Goal: Transaction & Acquisition: Purchase product/service

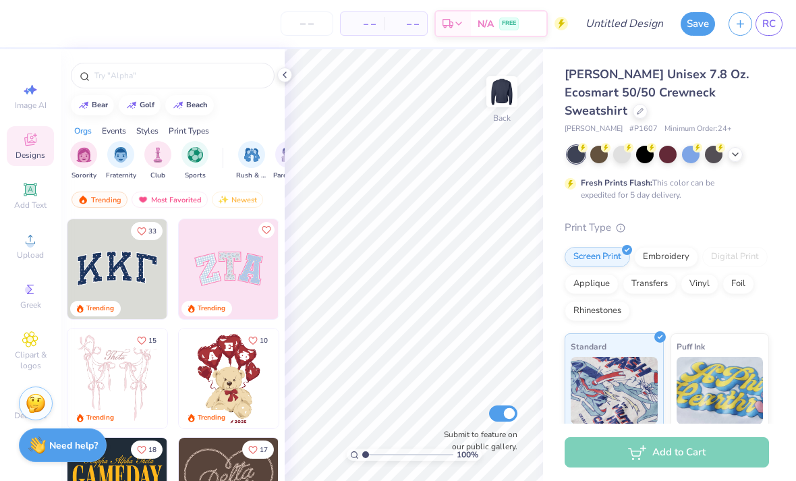
click at [39, 250] on div "Upload" at bounding box center [30, 246] width 47 height 40
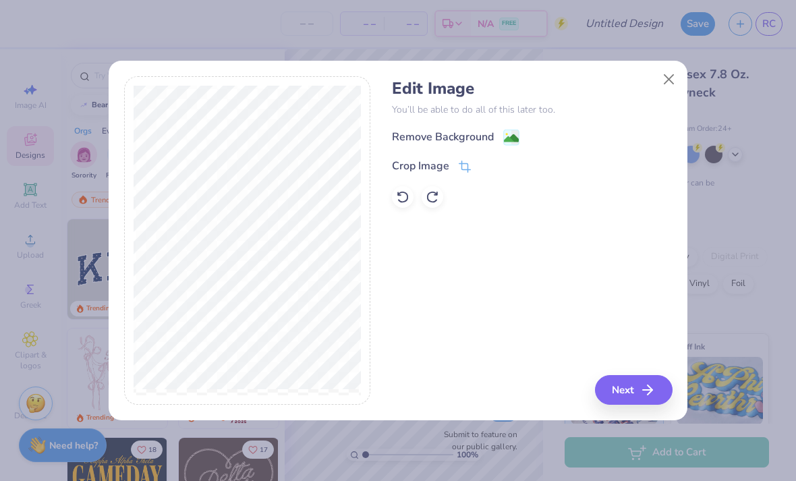
click at [510, 142] on image at bounding box center [511, 138] width 15 height 15
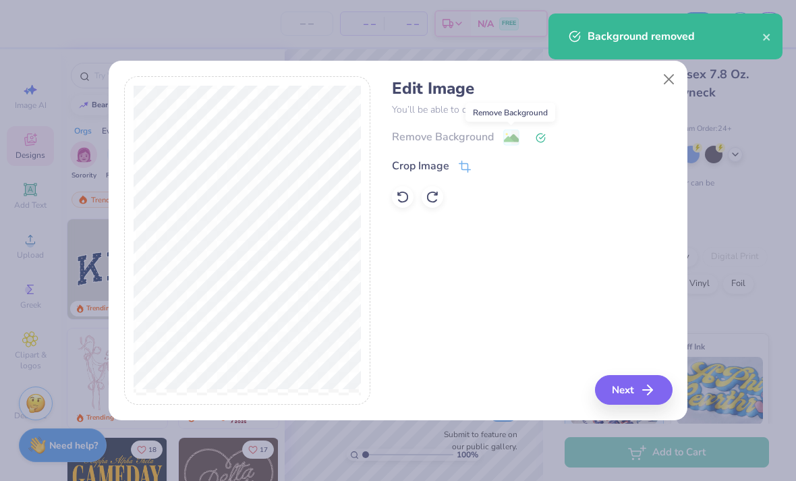
click at [637, 394] on button "Next" at bounding box center [634, 390] width 78 height 30
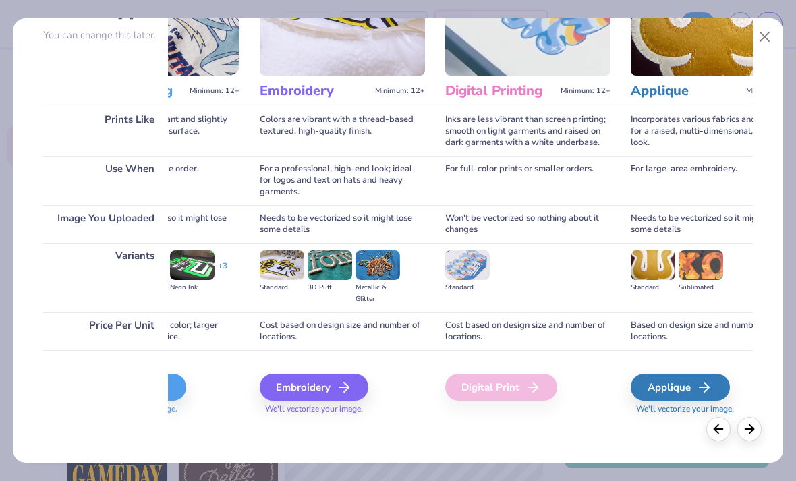
scroll to position [124, 0]
click at [523, 393] on div "Digital Print" at bounding box center [501, 387] width 112 height 27
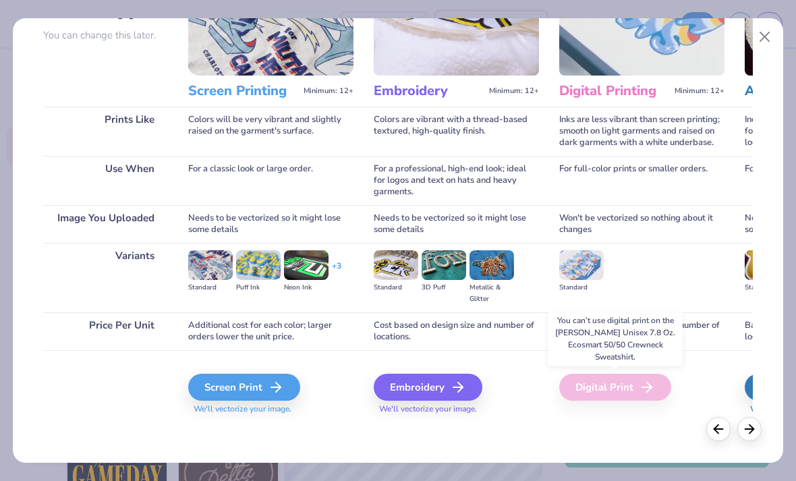
scroll to position [0, 0]
click at [284, 387] on icon at bounding box center [276, 387] width 16 height 16
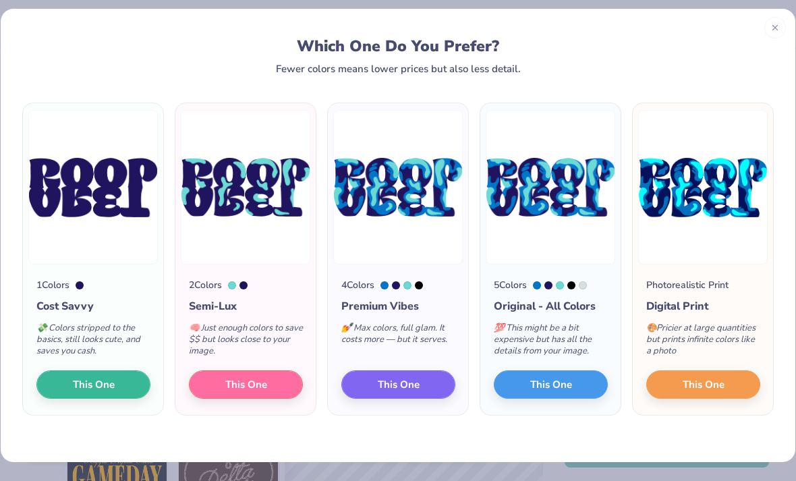
scroll to position [9, 0]
click at [773, 30] on icon at bounding box center [774, 27] width 9 height 9
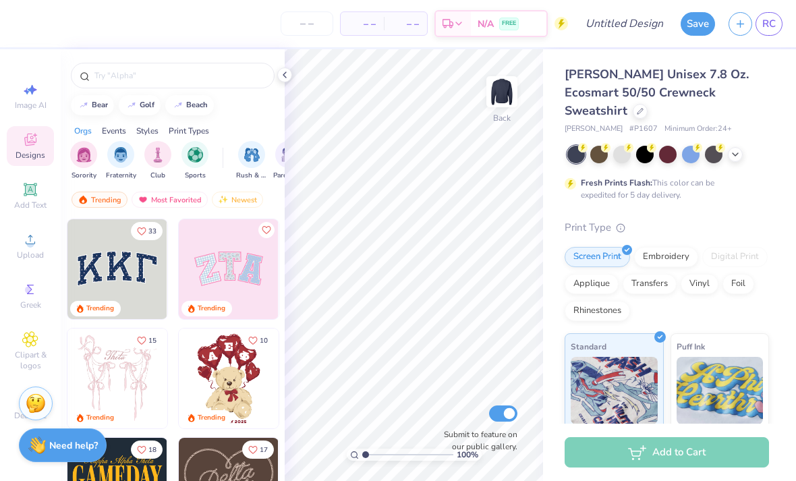
click at [20, 258] on span "Upload" at bounding box center [30, 254] width 27 height 11
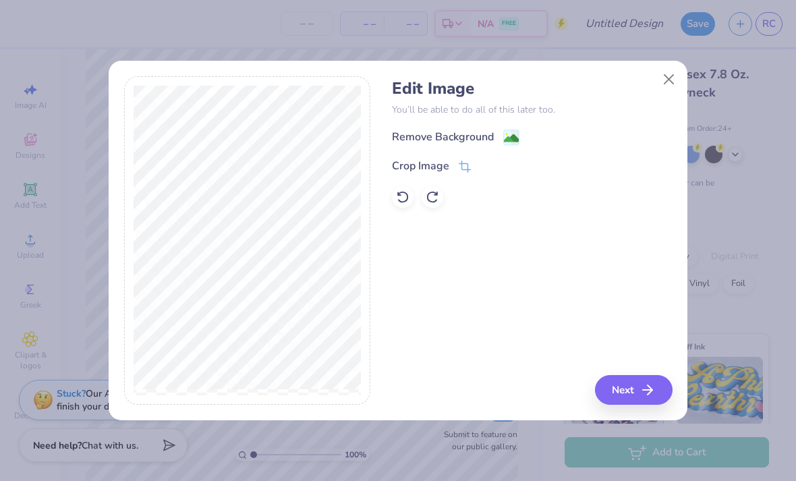
click at [510, 142] on image at bounding box center [511, 138] width 15 height 15
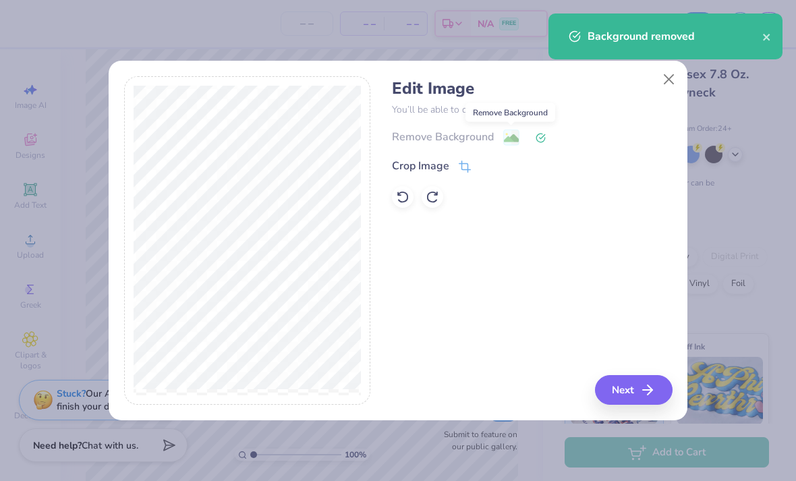
click at [632, 386] on button "Next" at bounding box center [634, 390] width 78 height 30
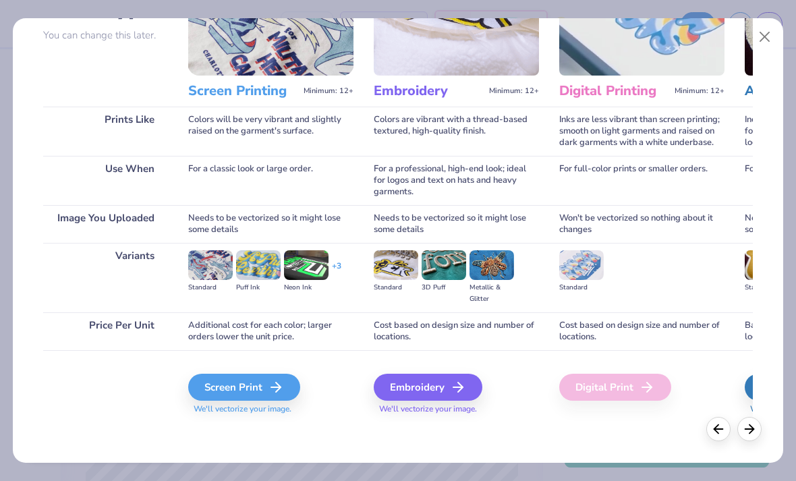
scroll to position [124, 0]
click at [264, 394] on div "Screen Print" at bounding box center [244, 387] width 112 height 27
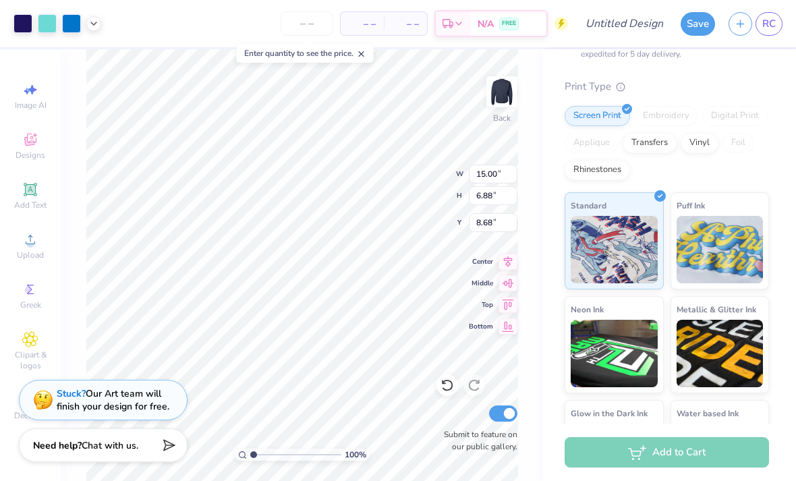
scroll to position [142, 0]
type input "4.51"
type input "4.68"
type input "2.15"
type input "4.52"
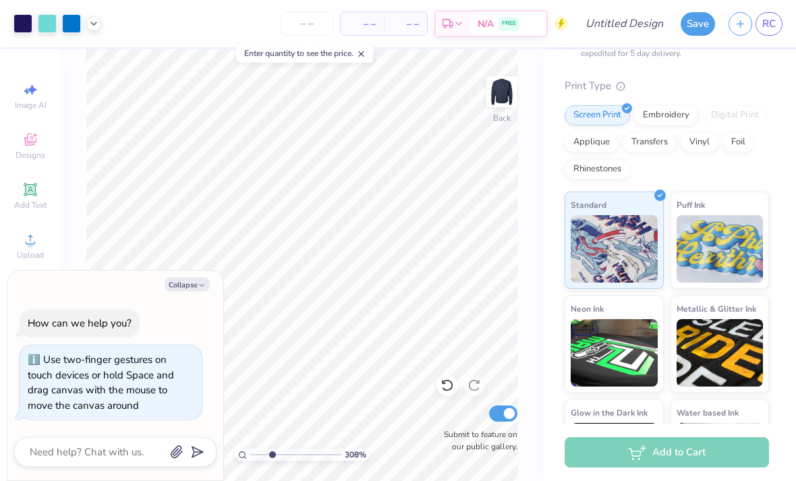
type input "3.07522307231047"
type textarea "x"
type input "3.07522307231047"
type textarea "x"
type input "3.07522307231047"
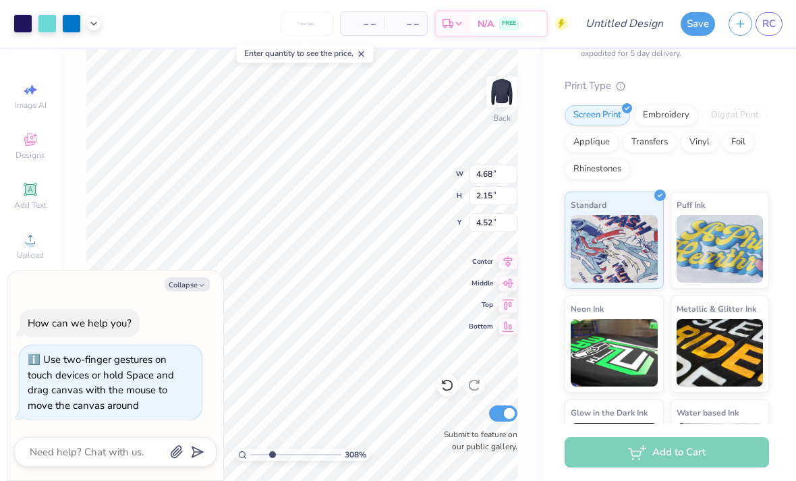
type textarea "x"
type input "3.07522307231047"
type textarea "x"
type input "3.07522307231047"
type textarea "x"
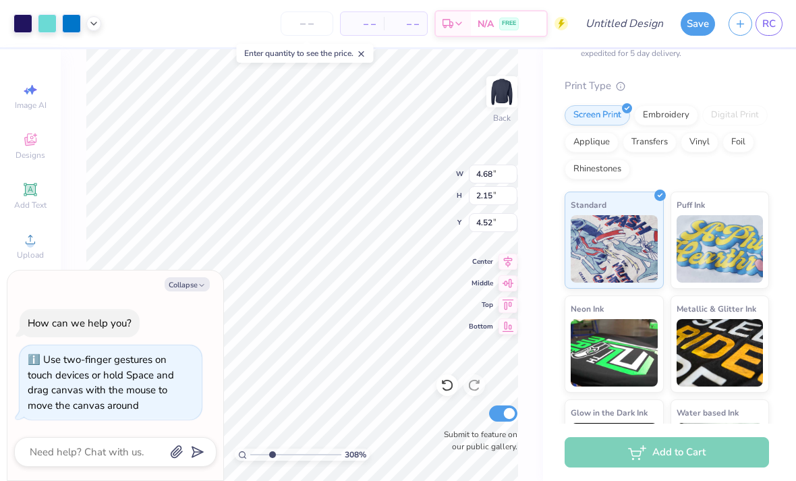
type input "4.25"
type input "1.95"
type input "3.07522307231047"
type textarea "x"
type input "2.3535406024956"
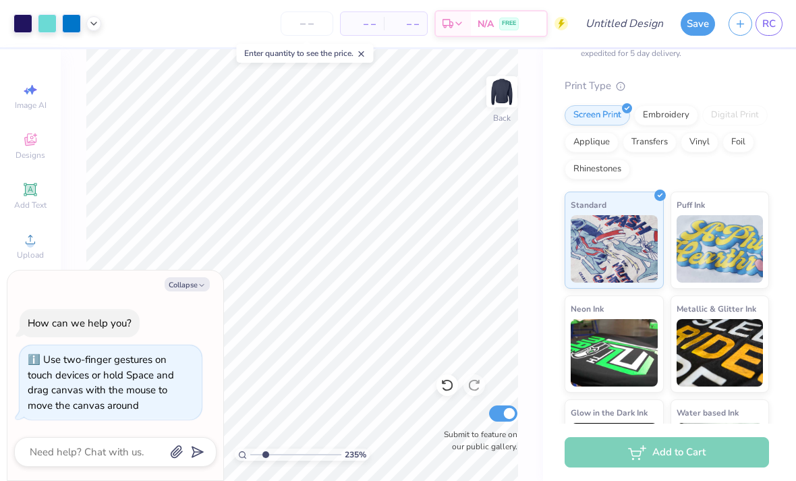
type textarea "x"
type input "2.3535406024956"
type textarea "x"
type input "4.54"
click at [49, 32] on div at bounding box center [47, 23] width 19 height 19
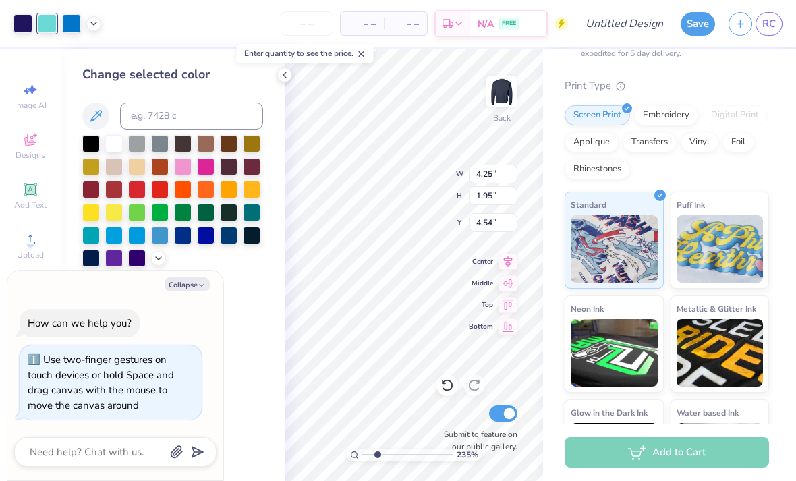
type input "2.3535406024956"
click at [160, 263] on icon at bounding box center [158, 258] width 11 height 11
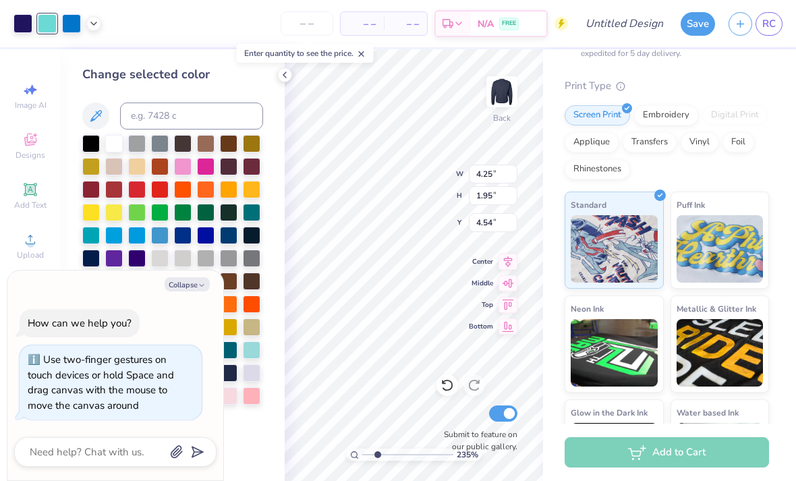
click at [198, 289] on icon "button" at bounding box center [202, 285] width 8 height 8
type textarea "x"
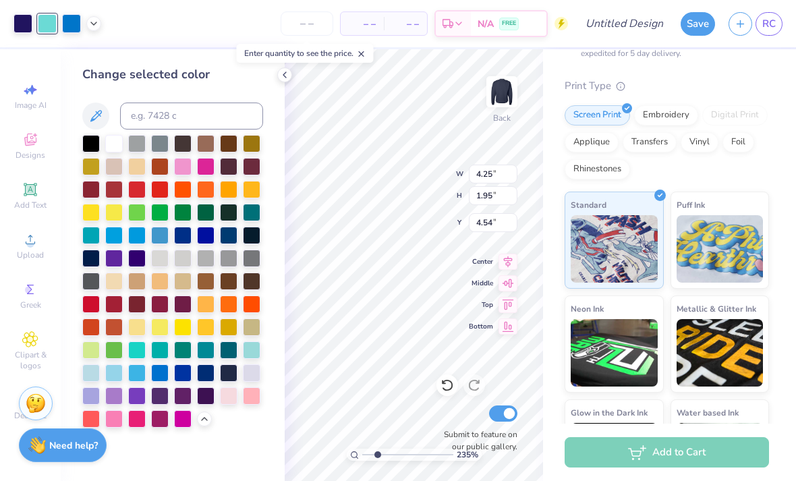
click at [98, 379] on div at bounding box center [91, 373] width 18 height 18
click at [73, 24] on div at bounding box center [71, 23] width 19 height 19
click at [140, 377] on div at bounding box center [137, 373] width 18 height 18
click at [26, 27] on div at bounding box center [22, 23] width 19 height 19
click at [186, 378] on div at bounding box center [183, 373] width 18 height 18
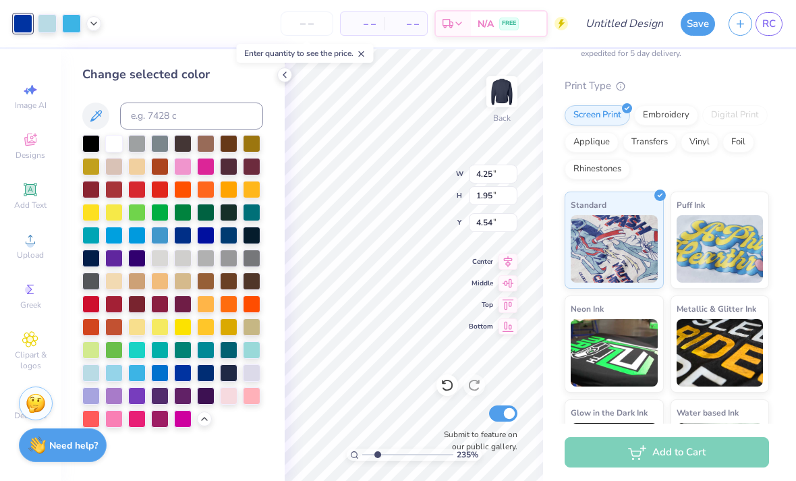
click at [205, 376] on div at bounding box center [206, 373] width 18 height 18
click at [285, 78] on icon at bounding box center [284, 74] width 11 height 11
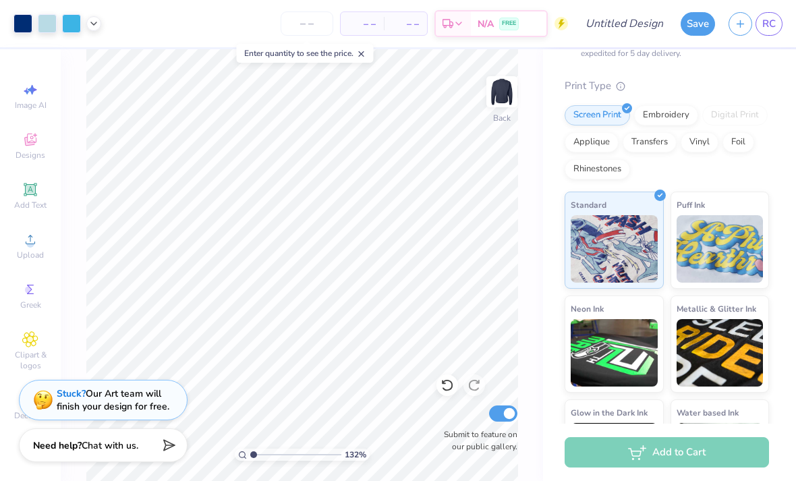
type input "1"
click at [500, 105] on img at bounding box center [501, 91] width 27 height 27
click at [32, 247] on circle at bounding box center [29, 243] width 7 height 7
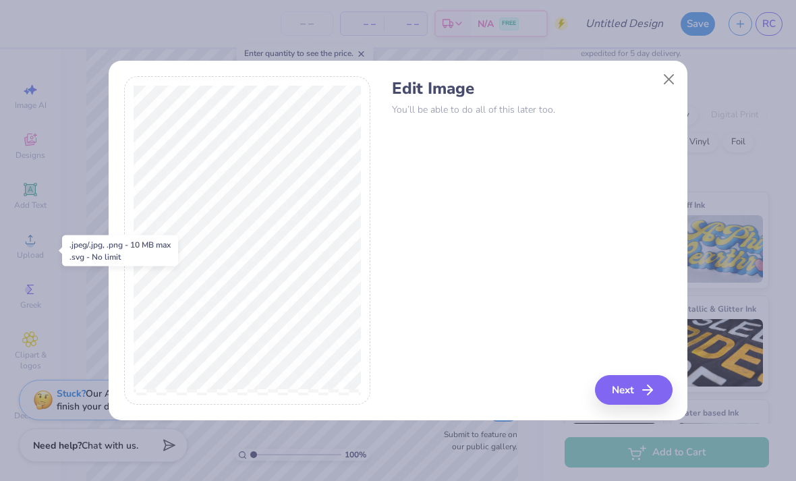
click at [667, 80] on button "Close" at bounding box center [669, 80] width 26 height 26
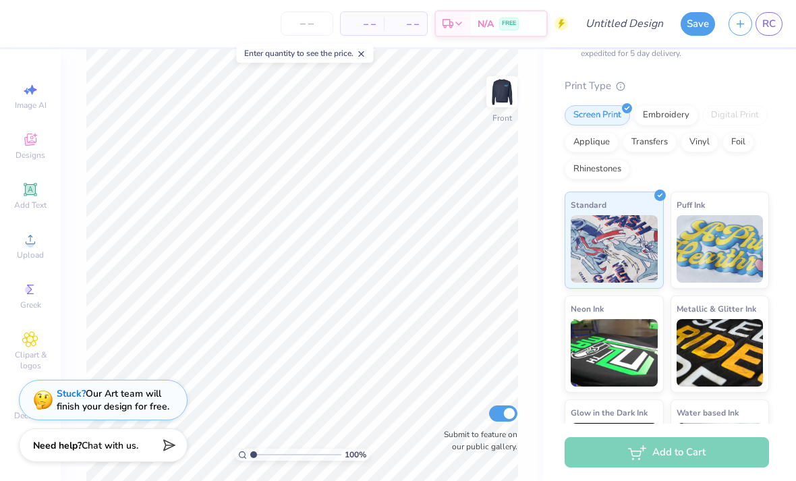
click at [34, 253] on span "Upload" at bounding box center [30, 254] width 27 height 11
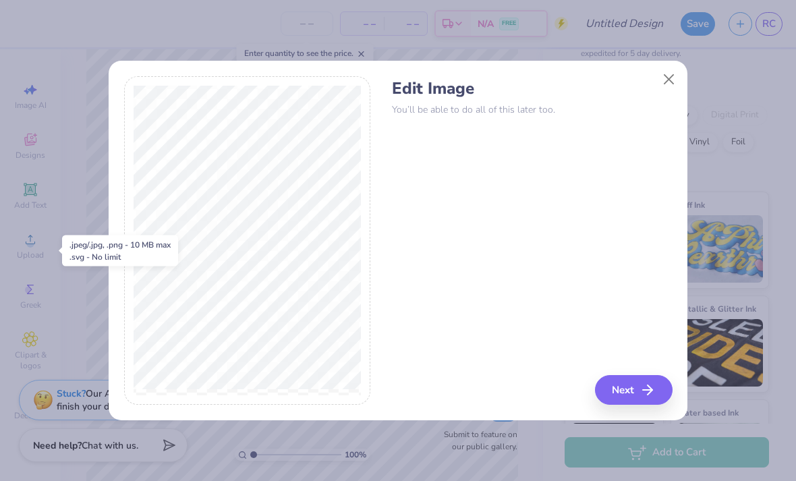
click at [647, 390] on line "button" at bounding box center [647, 390] width 9 height 0
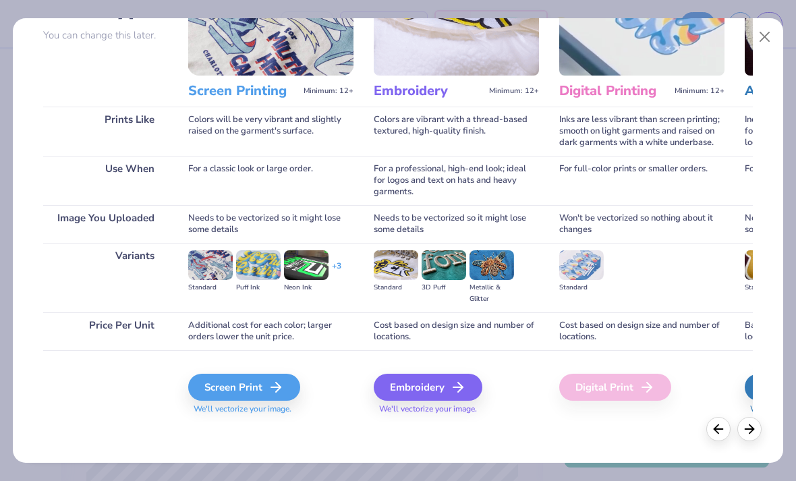
scroll to position [124, 0]
click at [256, 400] on div "Screen Print" at bounding box center [244, 387] width 112 height 27
click at [274, 390] on icon at bounding box center [276, 387] width 16 height 16
click at [247, 389] on div "Screen Print" at bounding box center [244, 387] width 112 height 27
click at [246, 389] on div "Screen Print" at bounding box center [244, 387] width 112 height 27
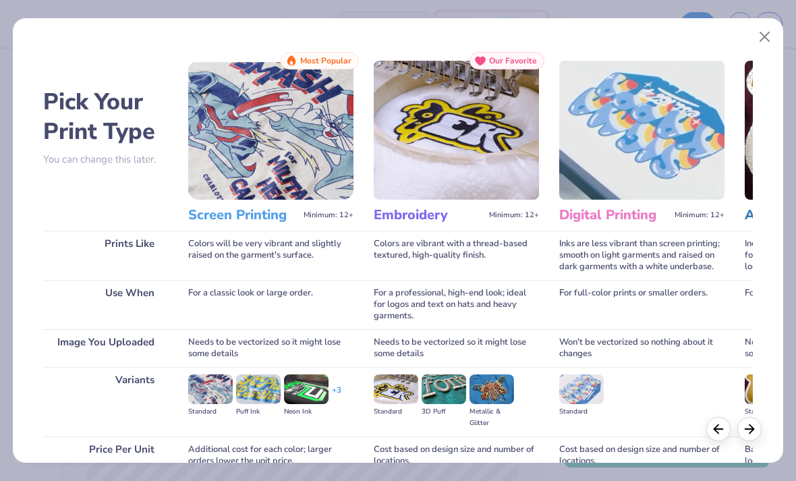
scroll to position [0, 0]
click at [765, 42] on button "Close" at bounding box center [765, 37] width 26 height 26
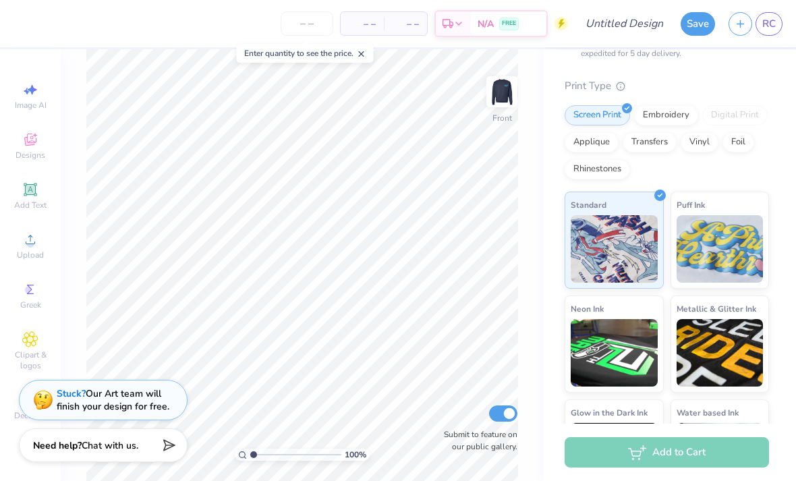
click at [500, 87] on img at bounding box center [501, 91] width 27 height 27
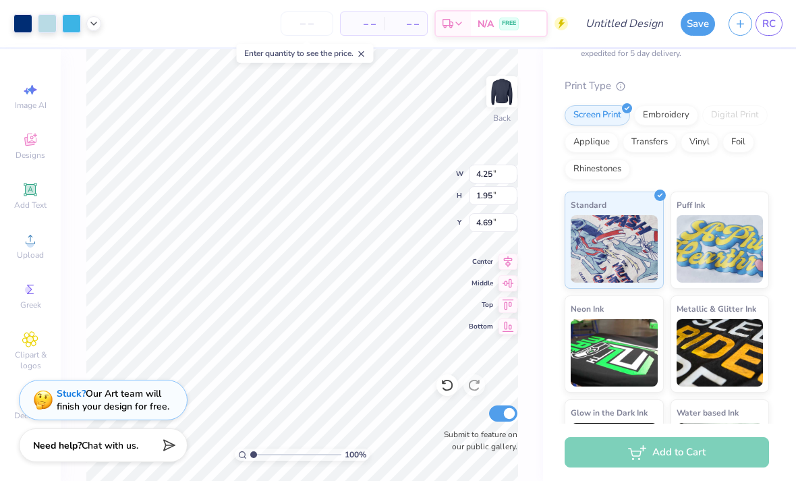
click at [316, 25] on input "number" at bounding box center [306, 23] width 53 height 24
type input "2"
type input "70"
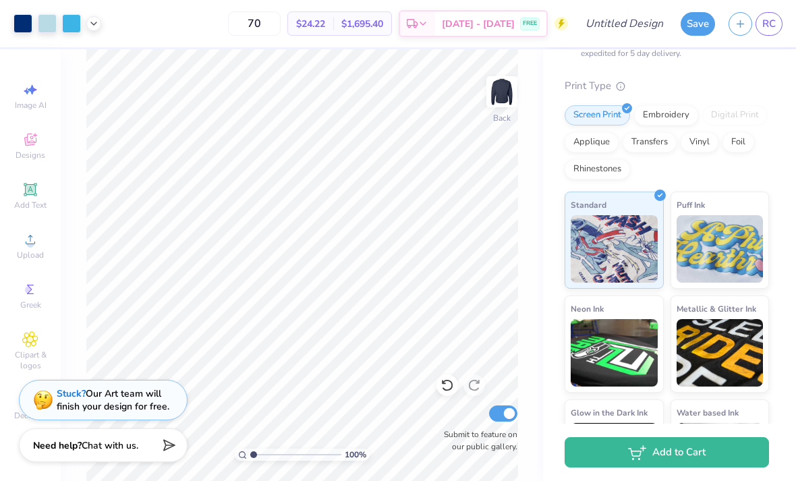
click at [495, 102] on img at bounding box center [501, 91] width 27 height 27
click at [769, 32] on link "RC" at bounding box center [768, 24] width 27 height 24
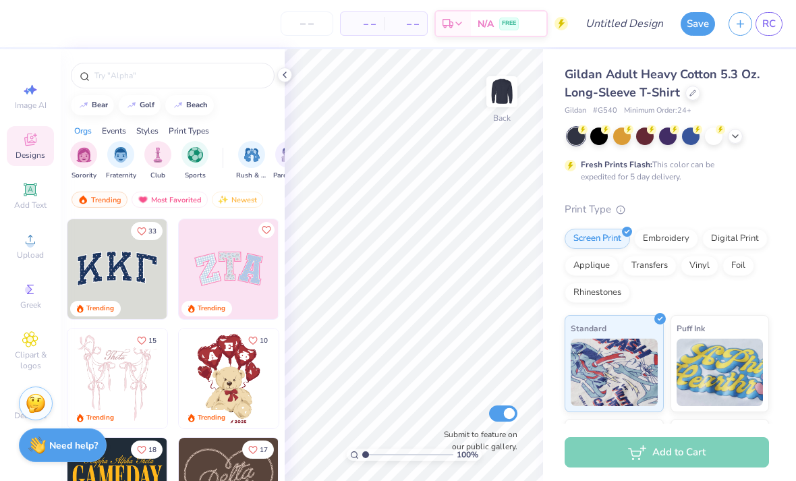
click at [284, 76] on polyline at bounding box center [284, 74] width 3 height 5
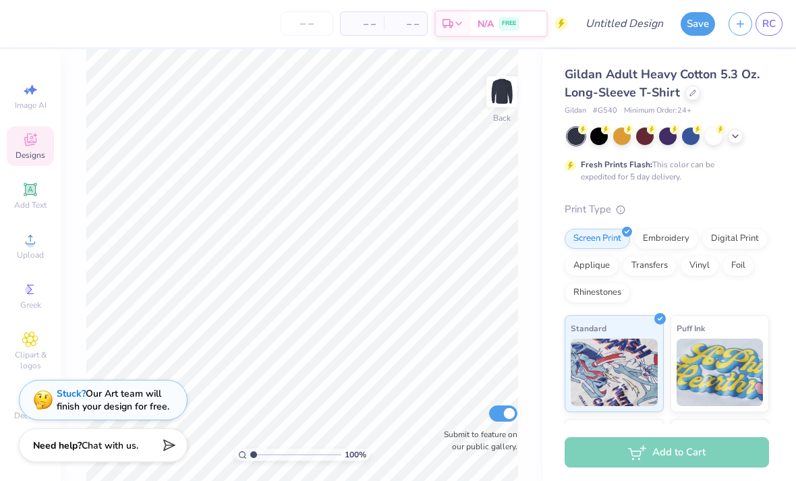
click at [489, 103] on img at bounding box center [501, 91] width 27 height 27
click at [30, 253] on span "Upload" at bounding box center [30, 254] width 27 height 11
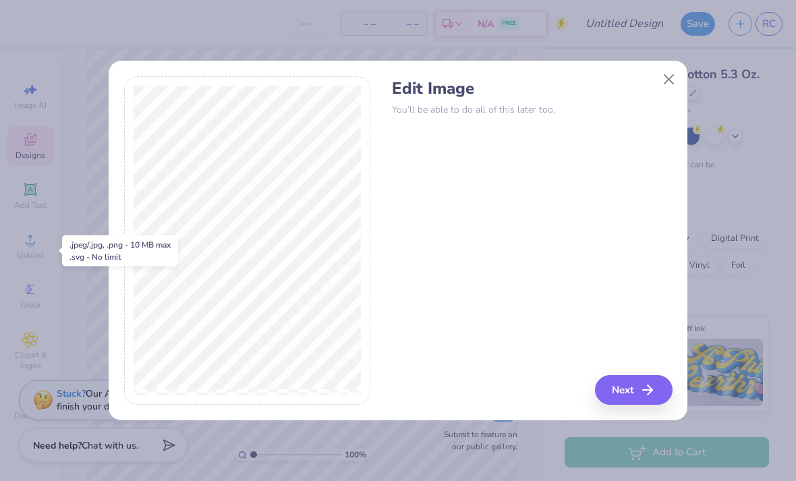
click at [626, 389] on button "Next" at bounding box center [634, 390] width 78 height 30
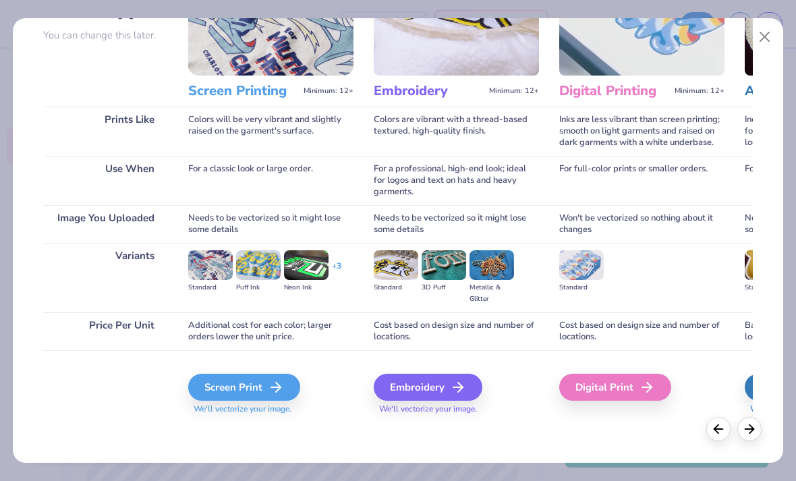
scroll to position [124, 0]
click at [293, 396] on div "Screen Print" at bounding box center [244, 387] width 112 height 27
click at [284, 387] on icon at bounding box center [276, 387] width 16 height 16
click at [258, 385] on div "Screen Print" at bounding box center [244, 387] width 112 height 27
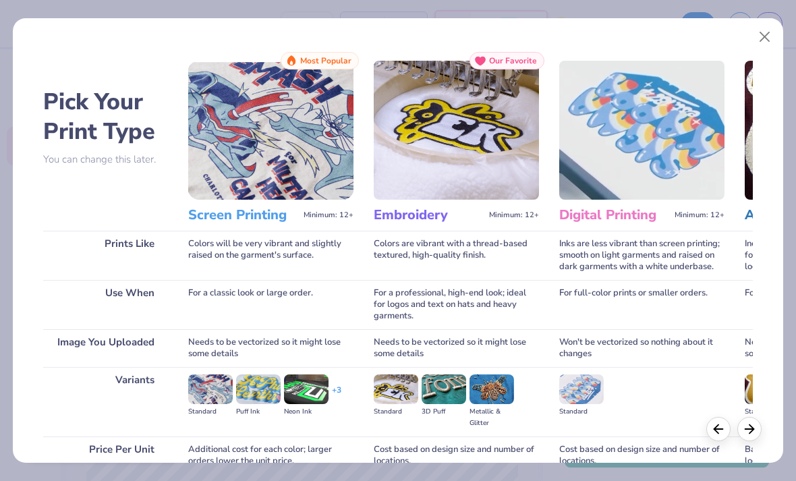
scroll to position [0, 0]
click at [758, 27] on button "Close" at bounding box center [765, 37] width 26 height 26
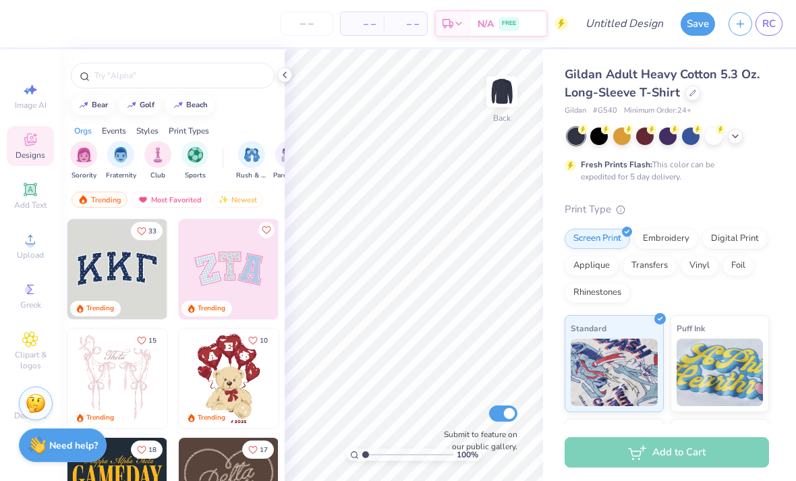
click at [503, 90] on img at bounding box center [501, 91] width 27 height 27
click at [287, 70] on icon at bounding box center [284, 74] width 11 height 11
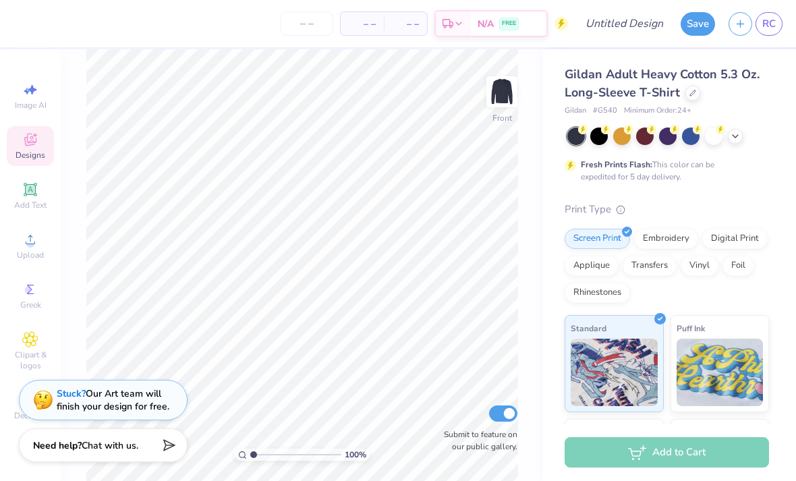
click at [34, 253] on div "Upload" at bounding box center [30, 246] width 47 height 40
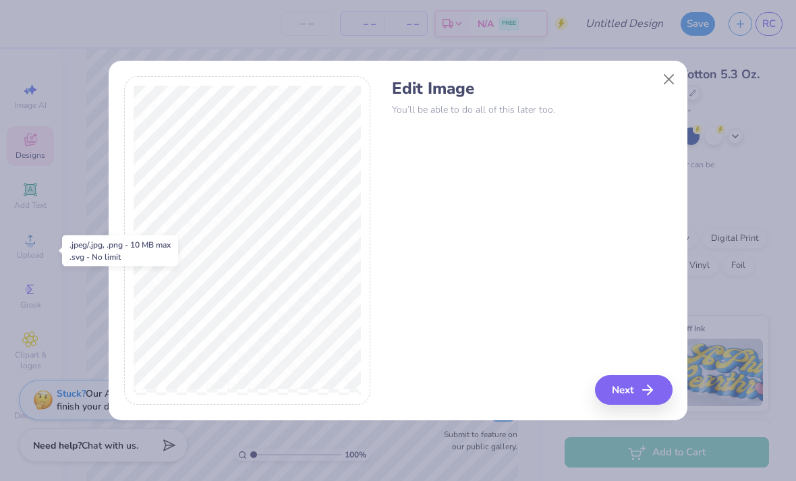
click at [638, 389] on button "Next" at bounding box center [634, 390] width 78 height 30
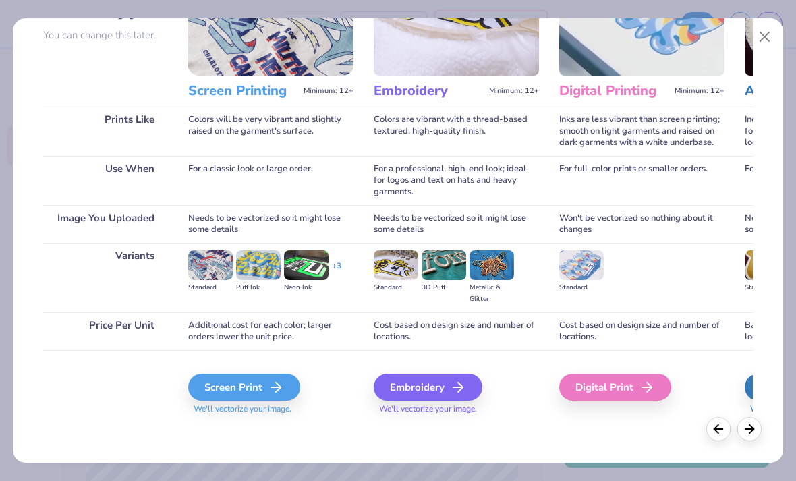
scroll to position [124, 0]
click at [286, 409] on span "We'll vectorize your image." at bounding box center [270, 408] width 165 height 11
click at [781, 237] on div "Pick Your Print Type You can change this later. Prints Like Use When Image You …" at bounding box center [398, 236] width 771 height 451
click at [762, 36] on button "Close" at bounding box center [765, 37] width 26 height 26
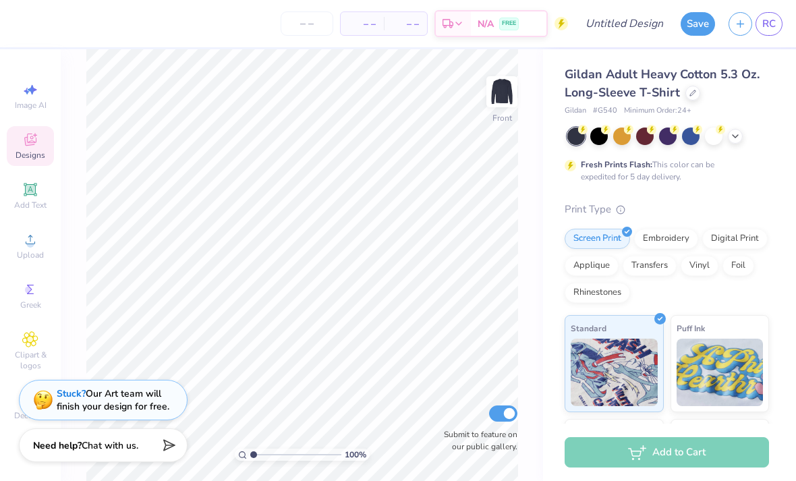
click at [766, 45] on div "Save RC" at bounding box center [737, 23] width 115 height 47
click at [730, 138] on icon at bounding box center [734, 136] width 11 height 11
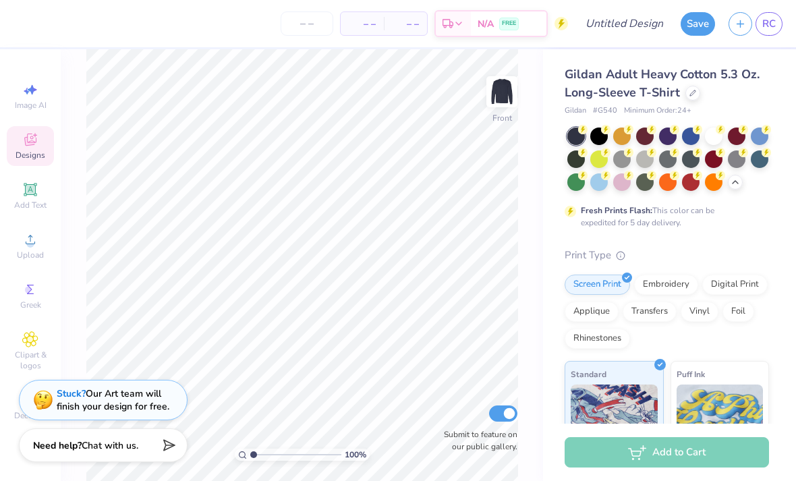
click at [688, 185] on div at bounding box center [691, 182] width 18 height 18
click at [617, 189] on div at bounding box center [622, 182] width 18 height 18
click at [601, 184] on div at bounding box center [599, 182] width 18 height 18
click at [622, 164] on div at bounding box center [622, 159] width 18 height 18
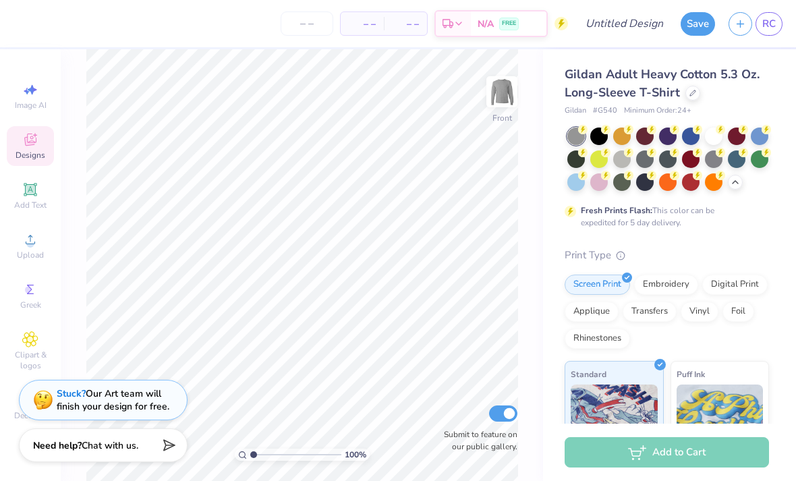
click at [645, 160] on div at bounding box center [645, 159] width 18 height 18
click at [644, 144] on div at bounding box center [668, 158] width 202 height 63
click at [688, 142] on div at bounding box center [691, 136] width 18 height 18
click at [664, 142] on div at bounding box center [668, 136] width 18 height 18
click at [620, 137] on div at bounding box center [622, 136] width 18 height 18
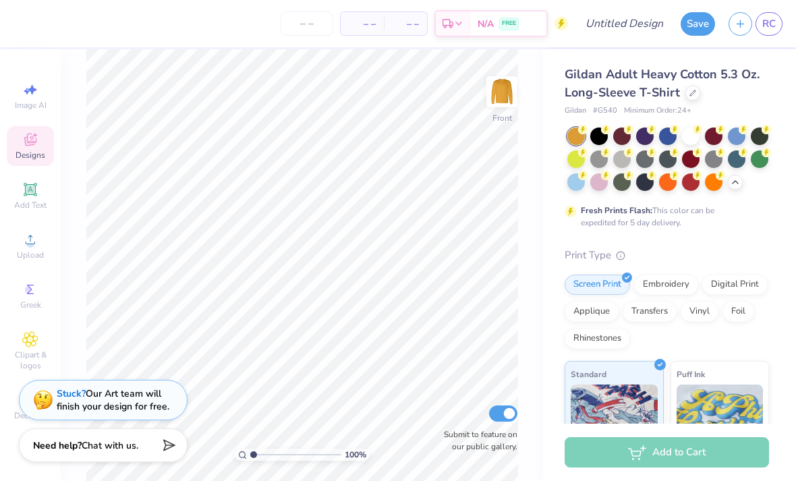
click at [758, 136] on div at bounding box center [759, 136] width 18 height 18
click at [743, 159] on div at bounding box center [736, 159] width 18 height 18
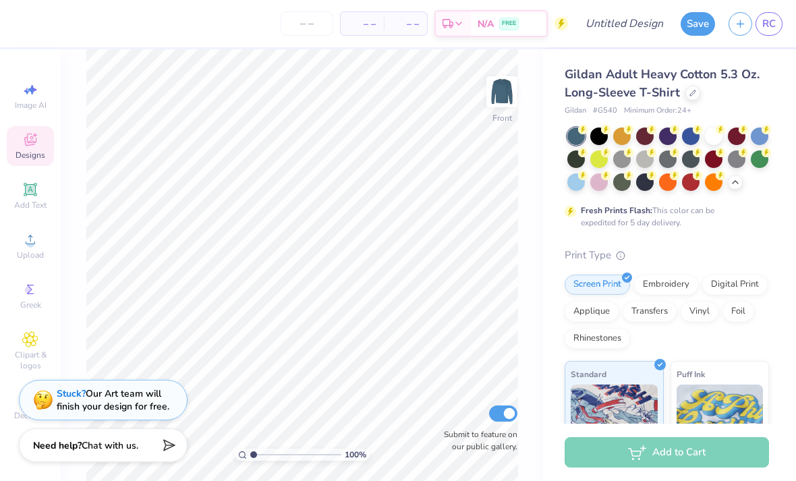
click at [604, 138] on div at bounding box center [599, 136] width 18 height 18
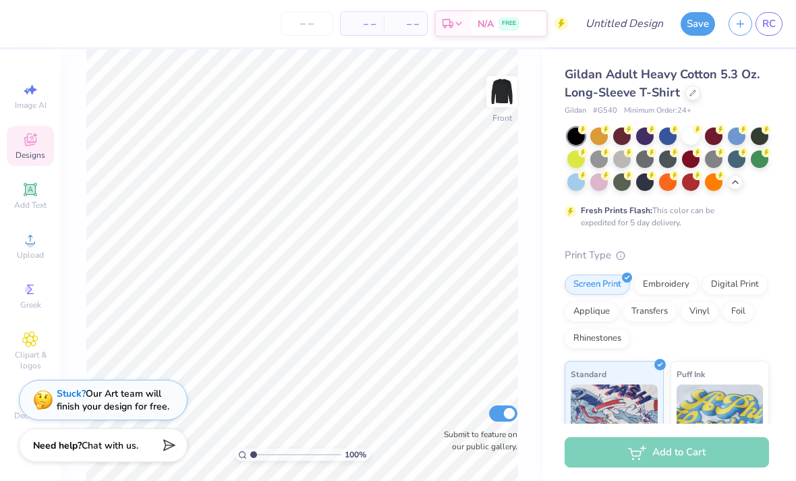
click at [735, 160] on div at bounding box center [736, 159] width 18 height 18
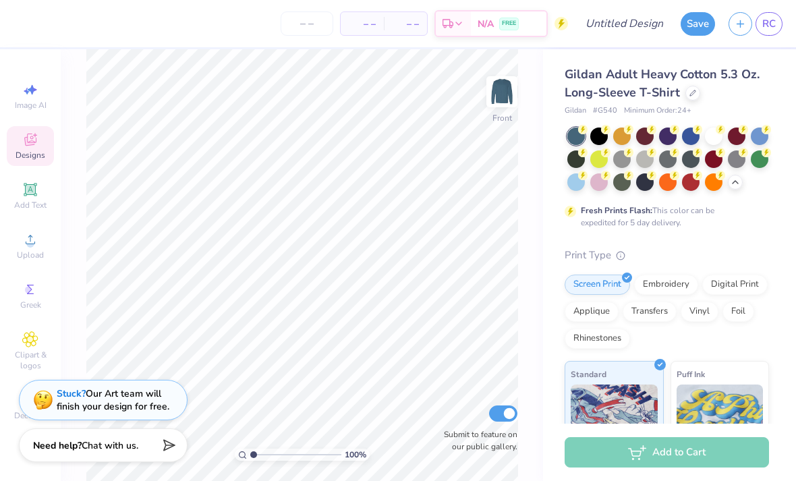
click at [645, 185] on div at bounding box center [645, 182] width 18 height 18
click at [512, 418] on input "Submit to feature on our public gallery." at bounding box center [503, 413] width 28 height 16
checkbox input "false"
click at [30, 258] on span "Upload" at bounding box center [30, 254] width 27 height 11
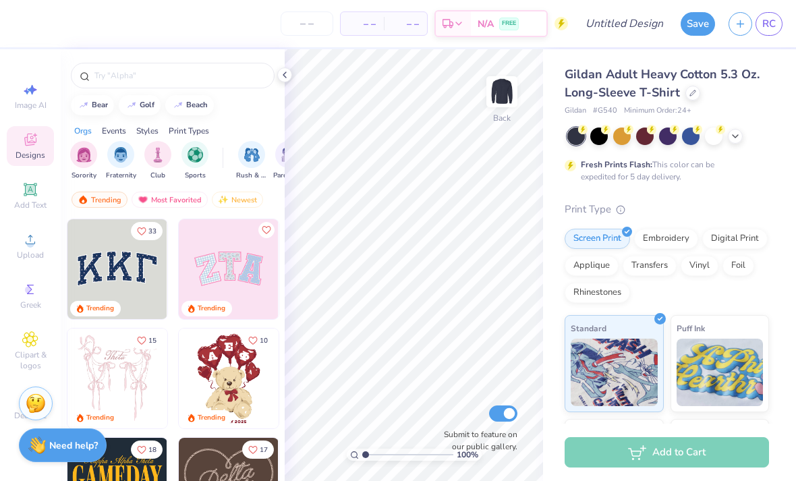
click at [33, 260] on span "Upload" at bounding box center [30, 254] width 27 height 11
